Goal: Find specific page/section: Find specific page/section

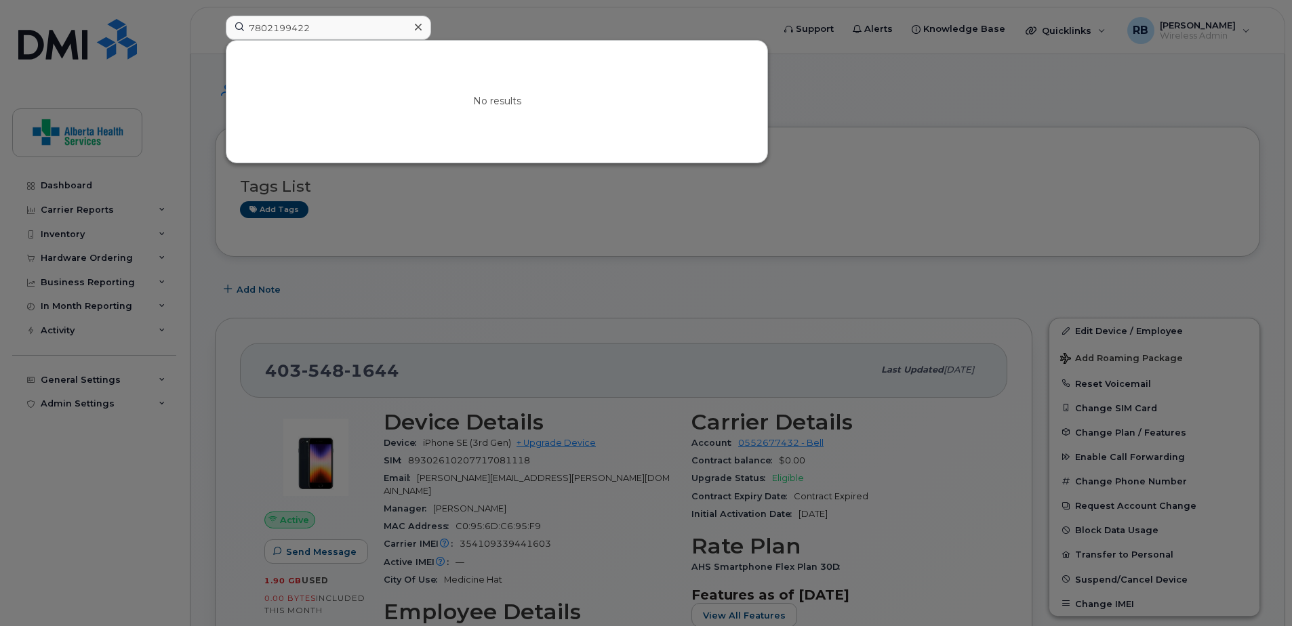
click at [215, 24] on div "7802199422 No results" at bounding box center [495, 31] width 560 height 30
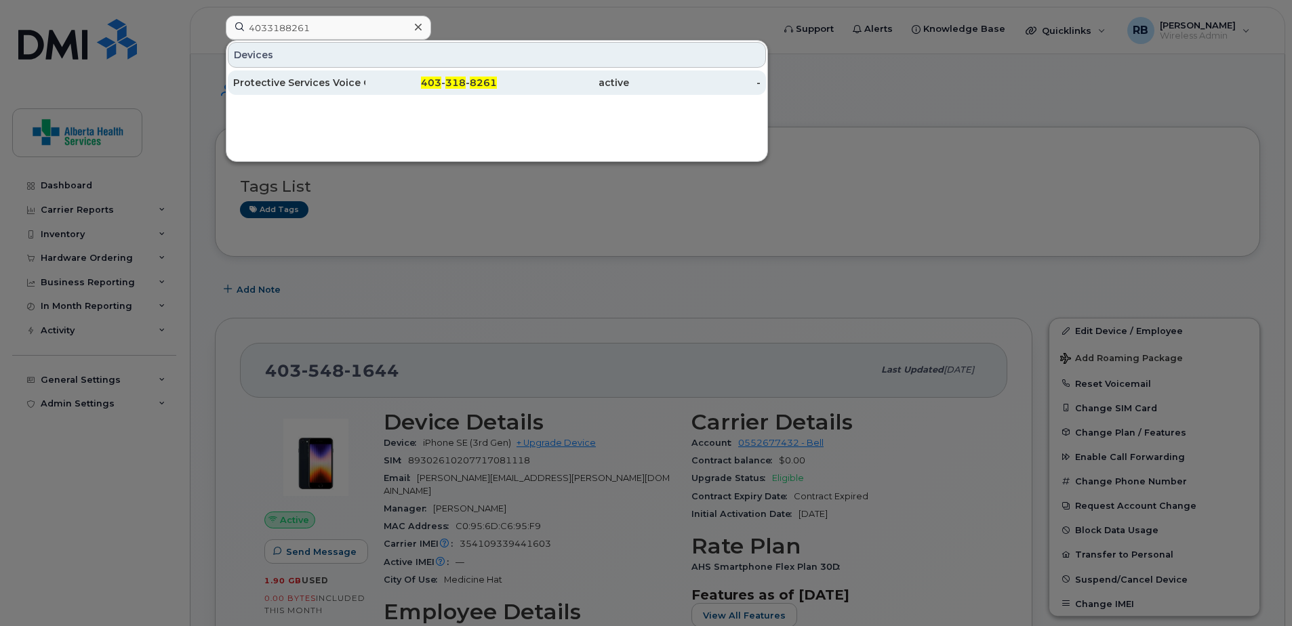
type input "4033188261"
click at [468, 85] on div "403 - 318 - 8261" at bounding box center [431, 83] width 132 height 14
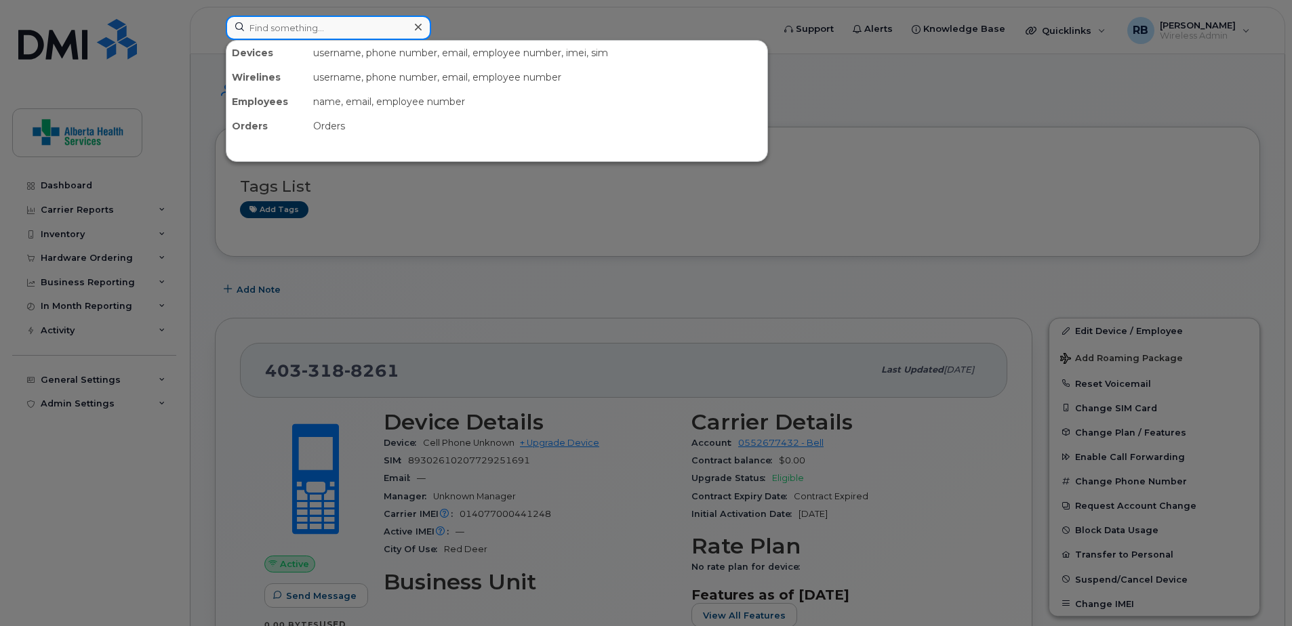
click at [367, 26] on input at bounding box center [328, 28] width 205 height 24
paste input "7806794341"
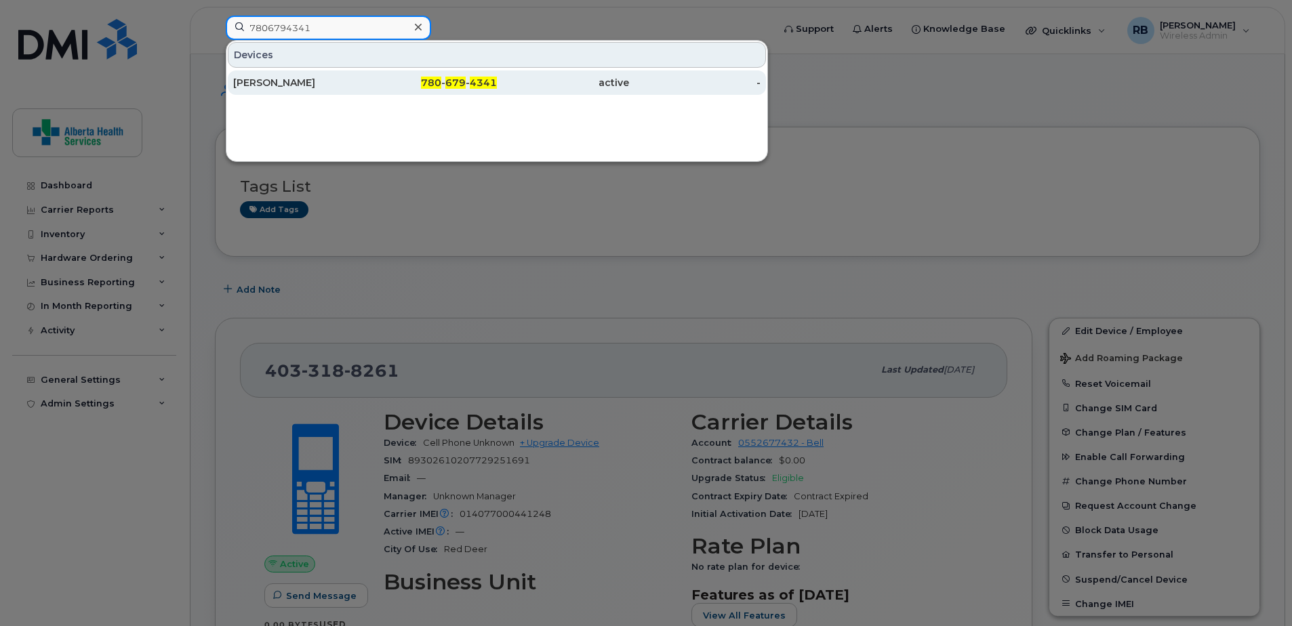
type input "7806794341"
click at [473, 80] on span "4341" at bounding box center [483, 83] width 27 height 12
